Goal: Find contact information: Find contact information

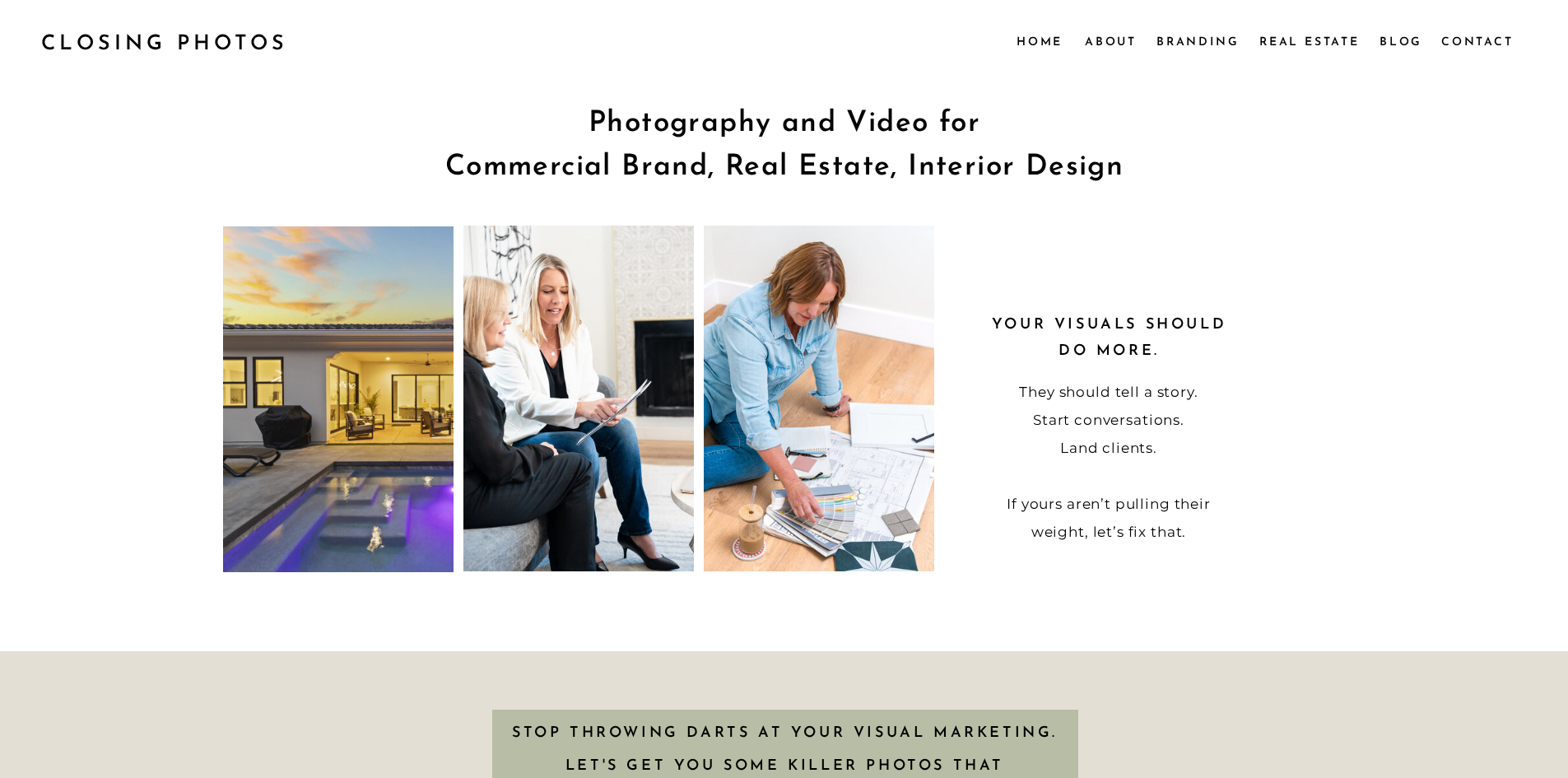
click at [1464, 46] on nav "Contact" at bounding box center [1477, 41] width 71 height 18
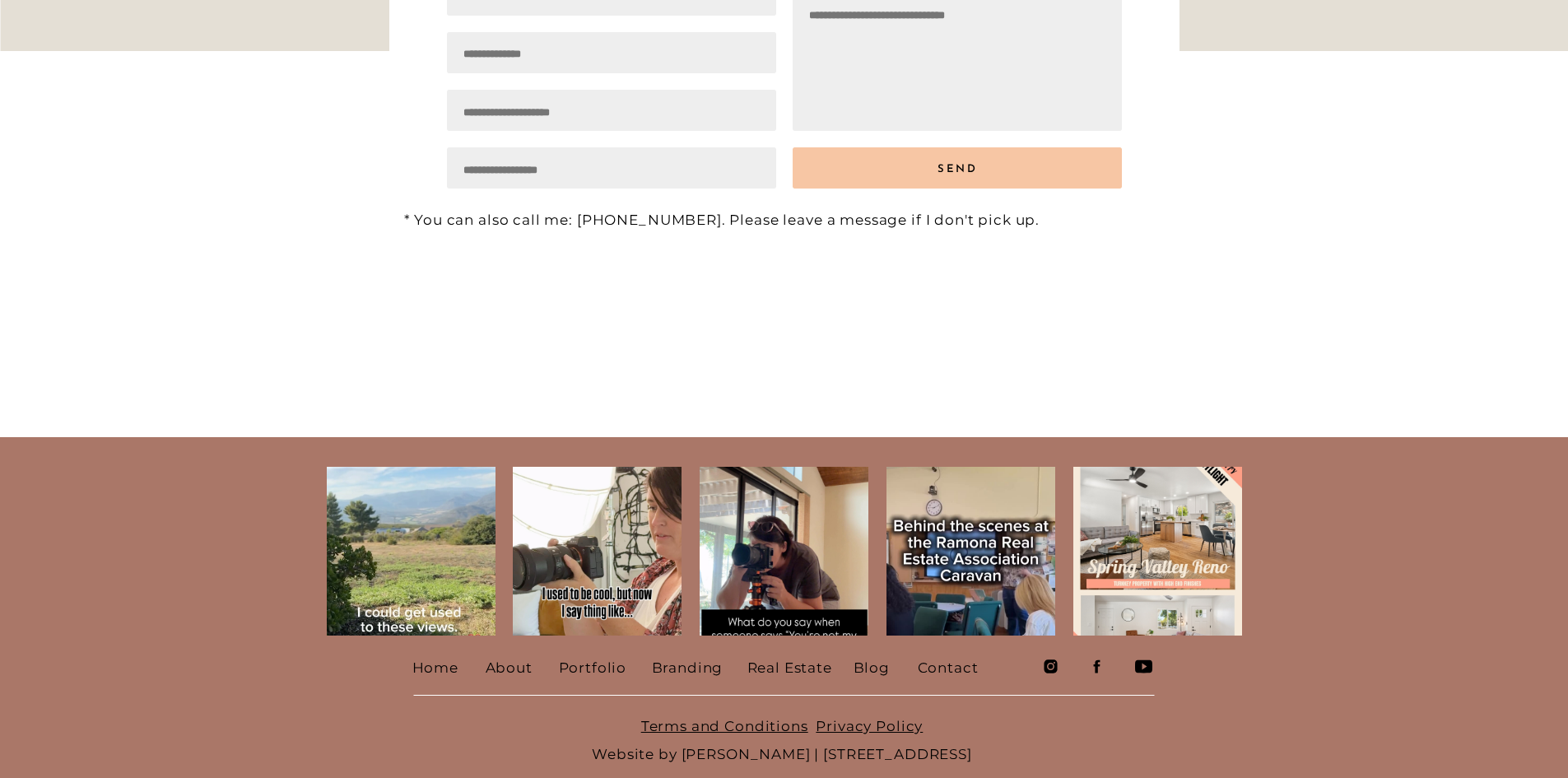
scroll to position [493, 0]
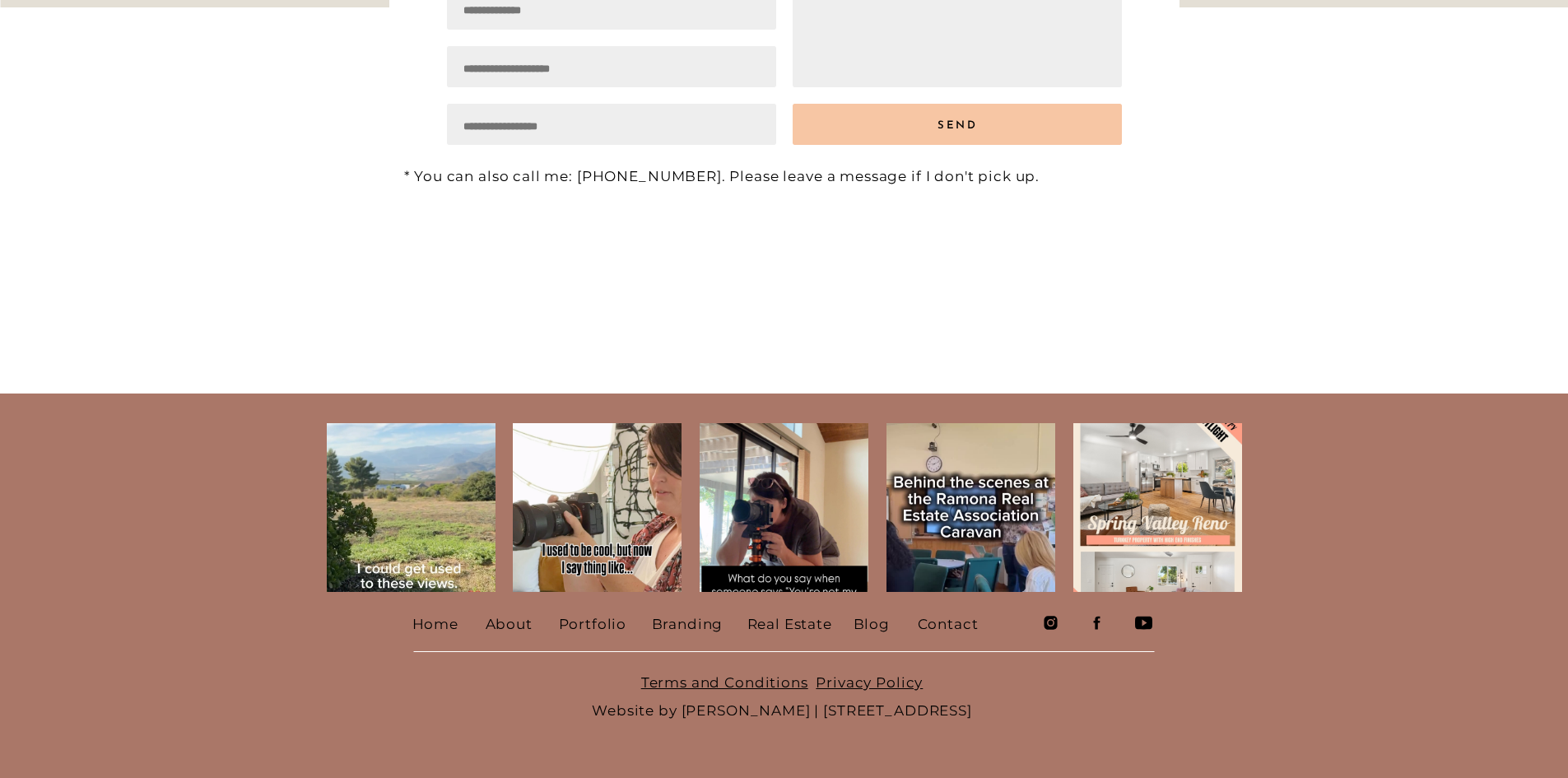
click at [1144, 620] on icon at bounding box center [1144, 623] width 18 height 18
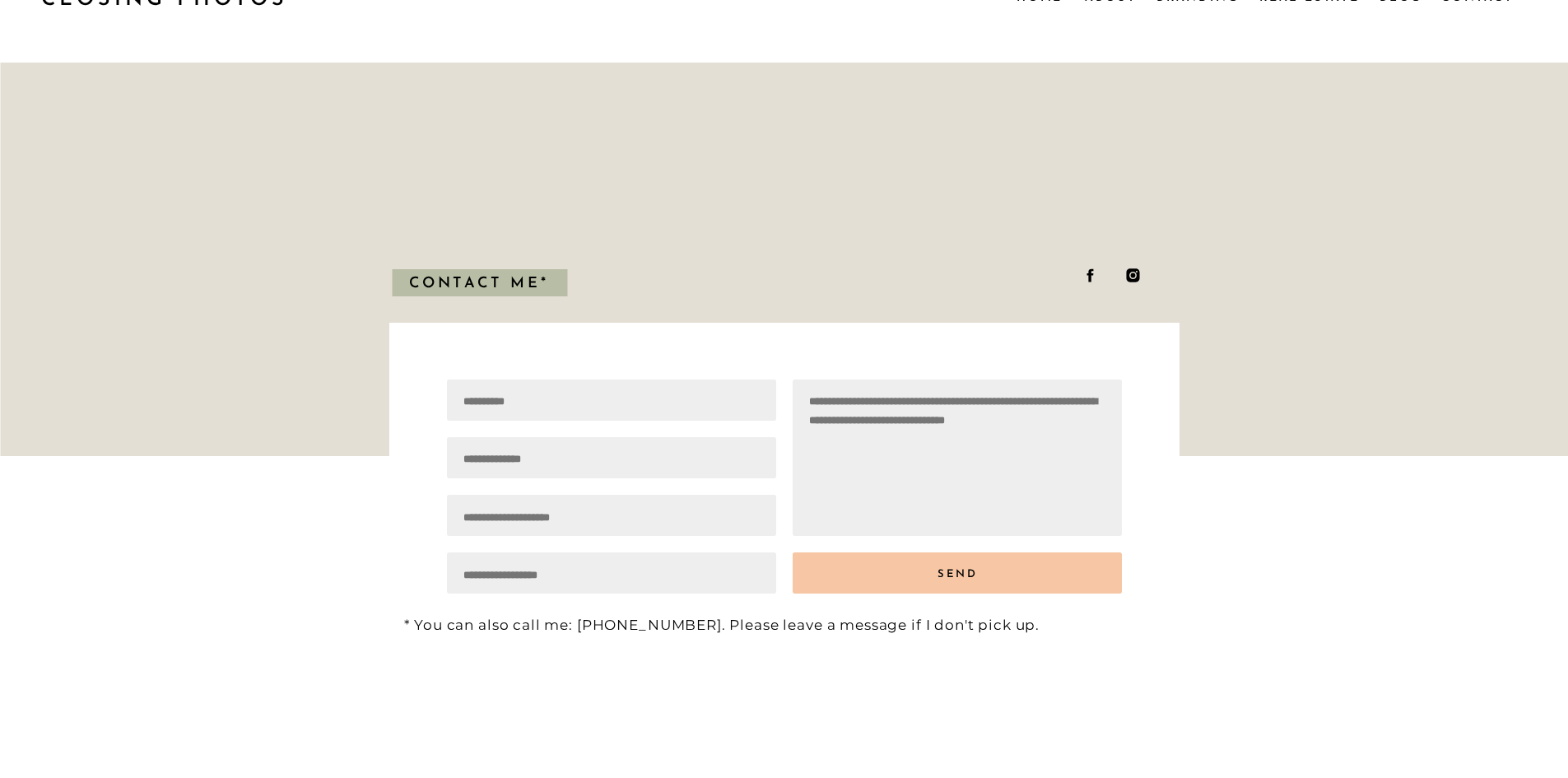
scroll to position [82, 0]
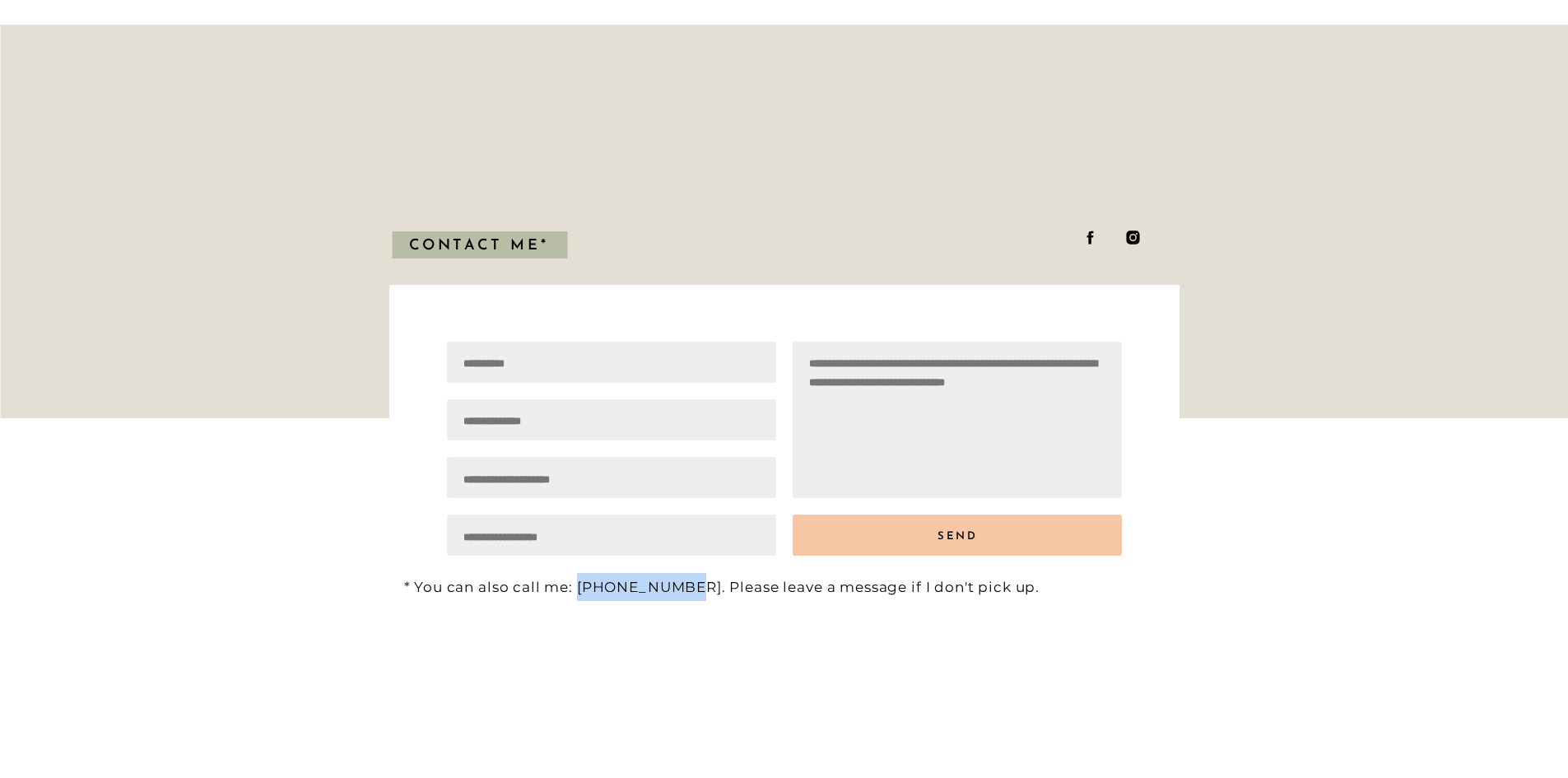
drag, startPoint x: 578, startPoint y: 591, endPoint x: 670, endPoint y: 592, distance: 92.0
click at [670, 591] on p "* You can also call me: [PHONE_NUMBER]. Please leave a message if I don't pick …" at bounding box center [786, 582] width 765 height 18
copy p "773.789.8212"
